Goal: Task Accomplishment & Management: Complete application form

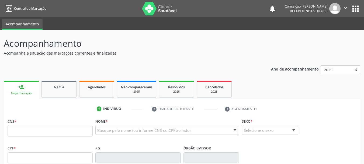
click at [133, 126] on div "Busque pelo nome (ou informe CNS ou CPF ao lado)" at bounding box center [167, 129] width 144 height 9
click at [133, 128] on input "text" at bounding box center [162, 132] width 131 height 11
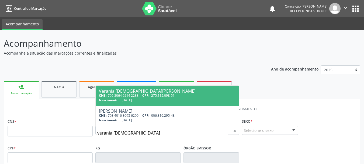
type input "verania [DEMOGRAPHIC_DATA]"
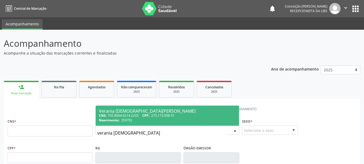
click at [136, 117] on div "CNS: 705 8064 6214 2233 CPF: 275.115.098-51" at bounding box center [167, 115] width 137 height 5
type input "705 8064 6214 2233"
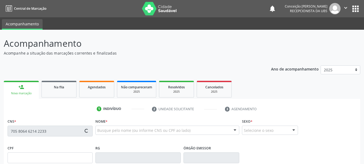
type input "275.115.098-51"
type input "[DATE]"
type input "[PERSON_NAME] de Jesus"
type input "[PHONE_NUMBER]"
type input "S/N"
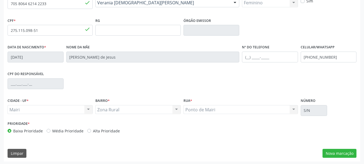
scroll to position [129, 0]
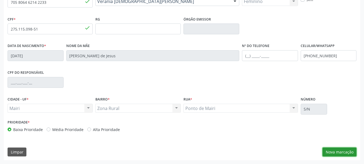
click at [347, 154] on button "Nova marcação" at bounding box center [340, 151] width 34 height 9
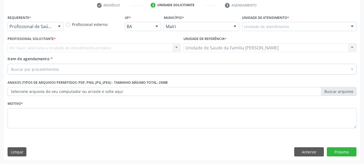
scroll to position [104, 0]
click at [353, 27] on div at bounding box center [352, 26] width 8 height 9
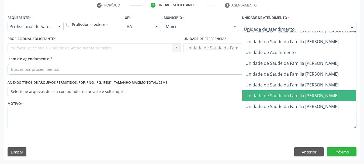
scroll to position [409, 0]
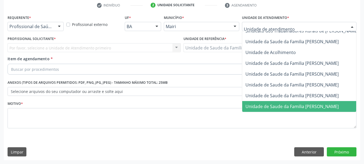
click at [305, 101] on span "Unidade de Saude da Familia [PERSON_NAME]" at bounding box center [311, 106] width 139 height 11
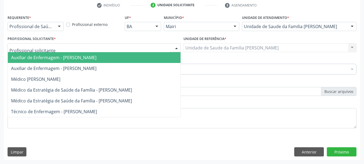
click at [178, 47] on div at bounding box center [177, 47] width 8 height 9
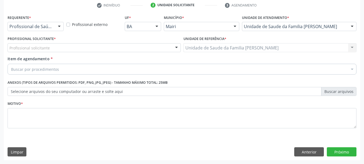
click at [95, 67] on div "Buscar por procedimentos" at bounding box center [182, 69] width 349 height 11
click at [175, 47] on div at bounding box center [177, 47] width 8 height 9
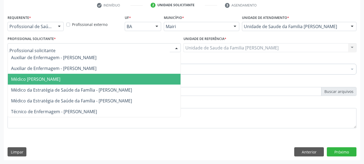
click at [60, 77] on span "Médico [PERSON_NAME]" at bounding box center [35, 79] width 49 height 6
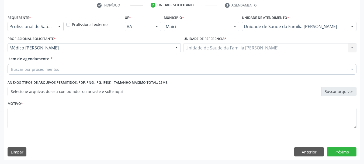
click at [83, 69] on div "Buscar por procedimentos" at bounding box center [182, 69] width 349 height 11
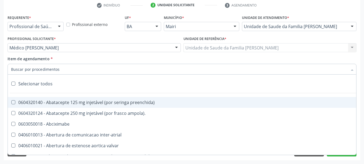
type input "#"
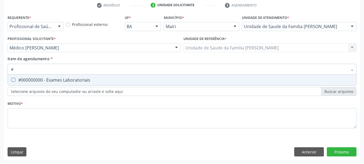
click at [83, 82] on div "#000000000 - Exames Laboratoriais" at bounding box center [182, 80] width 342 height 4
checkbox Laboratoriais "true"
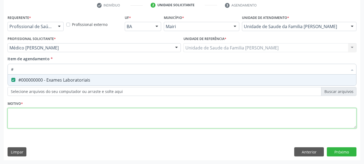
click at [59, 119] on div "Requerente * Profissional de Saúde Profissional de Saúde Paciente Nenhum result…" at bounding box center [182, 74] width 349 height 122
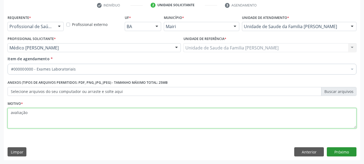
type textarea "avaliação"
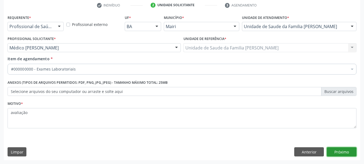
click at [335, 150] on button "Próximo" at bounding box center [342, 151] width 30 height 9
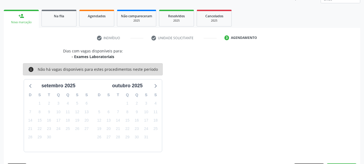
scroll to position [87, 0]
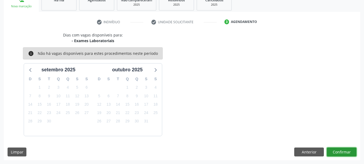
click at [337, 152] on button "Confirmar" at bounding box center [342, 151] width 30 height 9
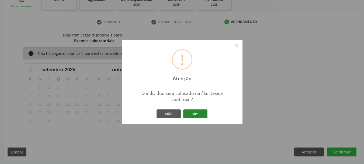
click at [196, 112] on button "Sim" at bounding box center [195, 113] width 24 height 9
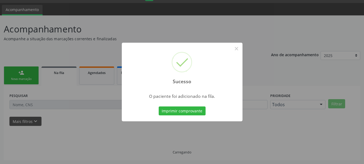
scroll to position [14, 0]
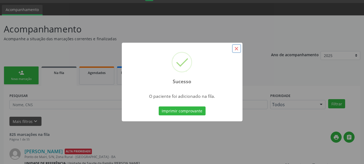
click at [240, 49] on button "×" at bounding box center [236, 48] width 9 height 9
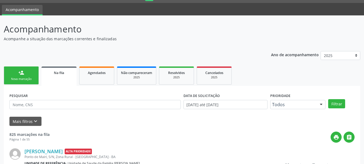
click at [19, 73] on div "person_add" at bounding box center [21, 73] width 6 height 6
